Goal: Information Seeking & Learning: Learn about a topic

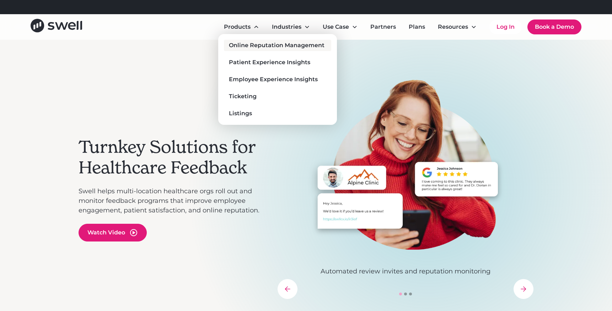
click at [254, 43] on div "Online Reputation Management" at bounding box center [277, 45] width 96 height 9
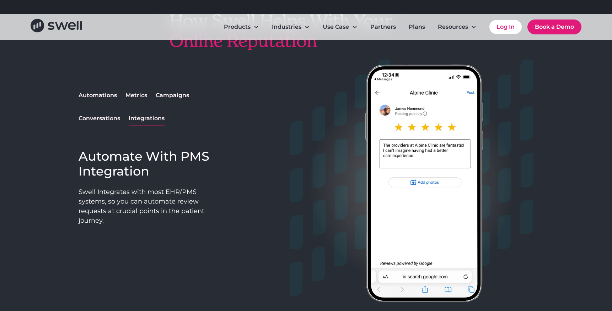
scroll to position [585, 0]
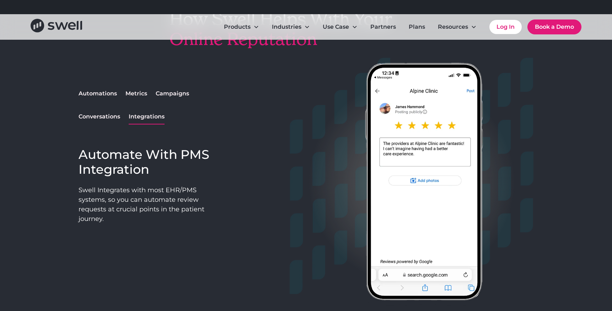
click at [96, 93] on div "Automations" at bounding box center [97, 93] width 38 height 9
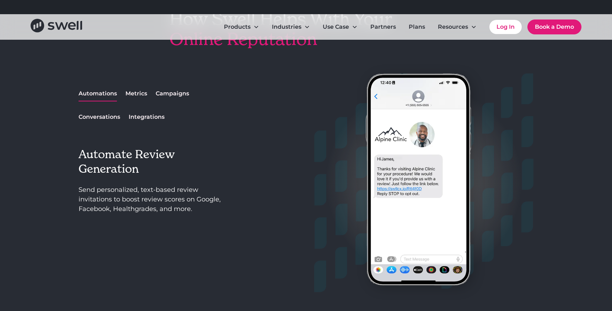
click at [165, 94] on div "Campaigns" at bounding box center [172, 93] width 33 height 9
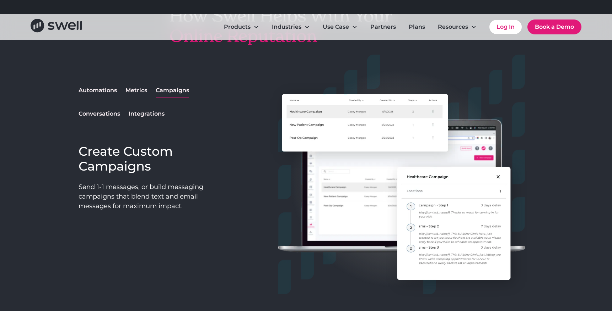
drag, startPoint x: 108, startPoint y: 114, endPoint x: 121, endPoint y: 103, distance: 17.1
click at [109, 114] on div "Conversations" at bounding box center [99, 114] width 42 height 9
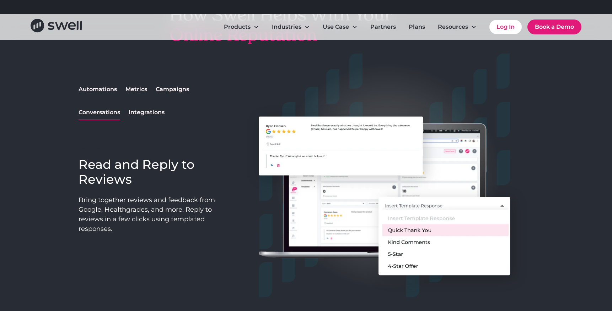
click at [136, 88] on div "Metrics" at bounding box center [136, 89] width 22 height 9
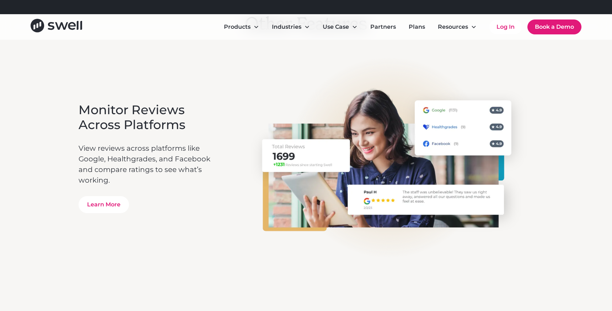
scroll to position [1205, 0]
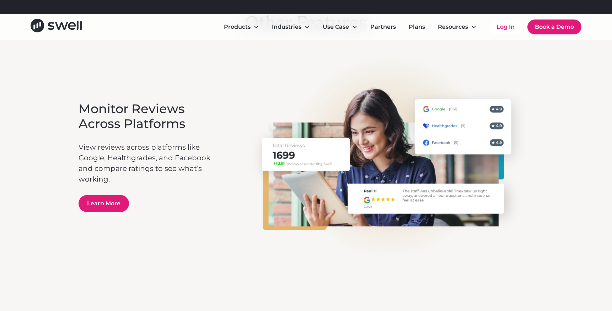
click at [124, 201] on link "Learn More" at bounding box center [103, 203] width 50 height 17
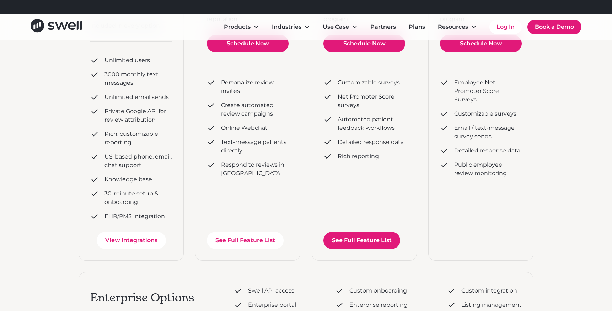
scroll to position [199, 0]
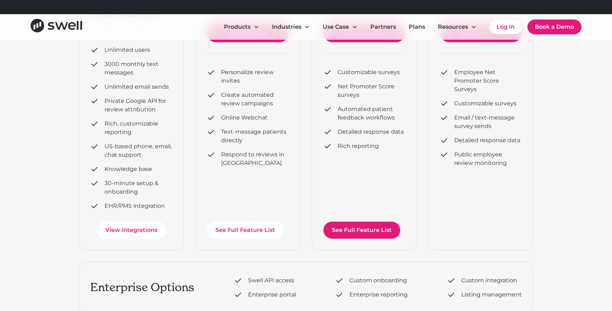
click at [367, 233] on link "See Full Feature List" at bounding box center [361, 230] width 77 height 17
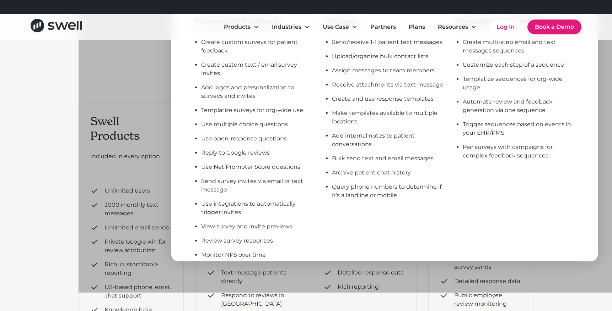
scroll to position [61, 0]
